Goal: Check status: Check status

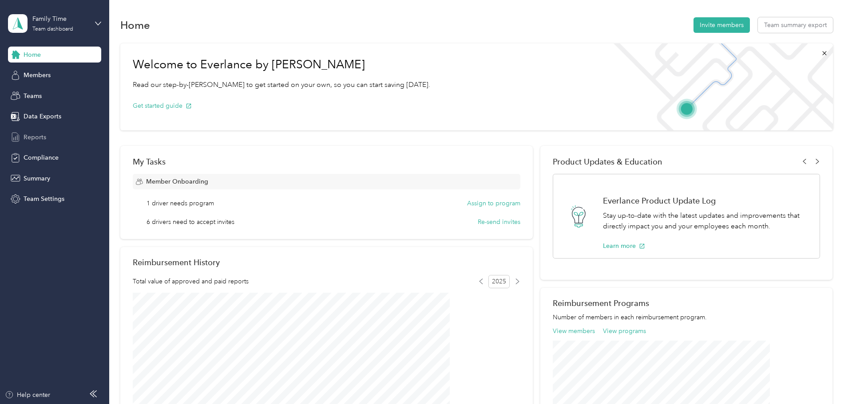
click at [38, 136] on span "Reports" at bounding box center [35, 137] width 23 height 9
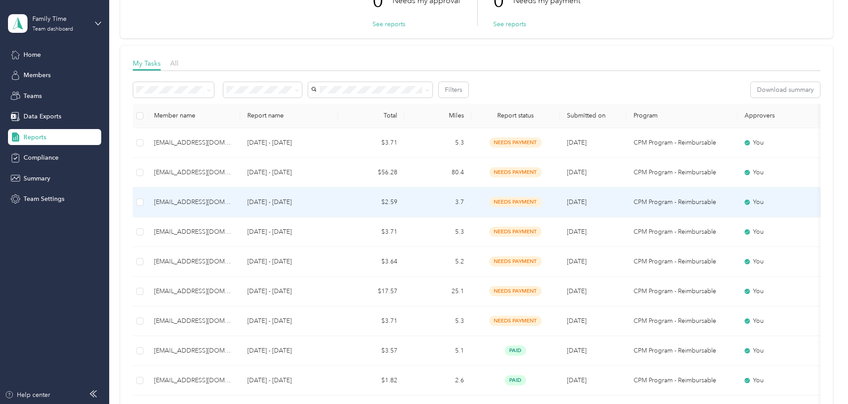
scroll to position [89, 0]
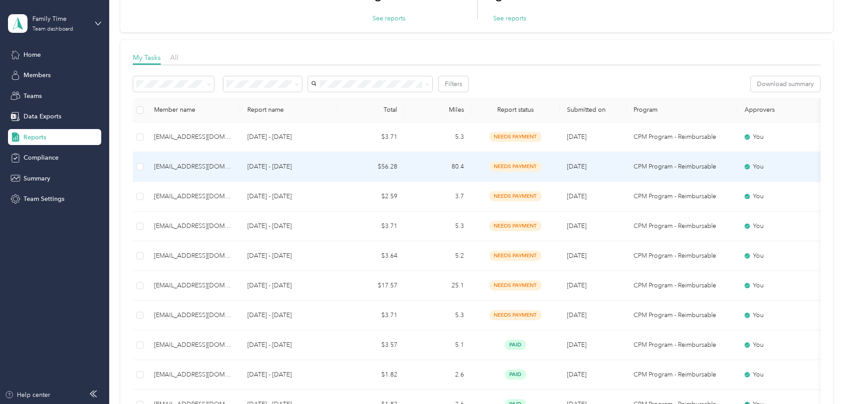
click at [233, 163] on div "[EMAIL_ADDRESS][DOMAIN_NAME]" at bounding box center [193, 167] width 79 height 10
